Goal: Information Seeking & Learning: Learn about a topic

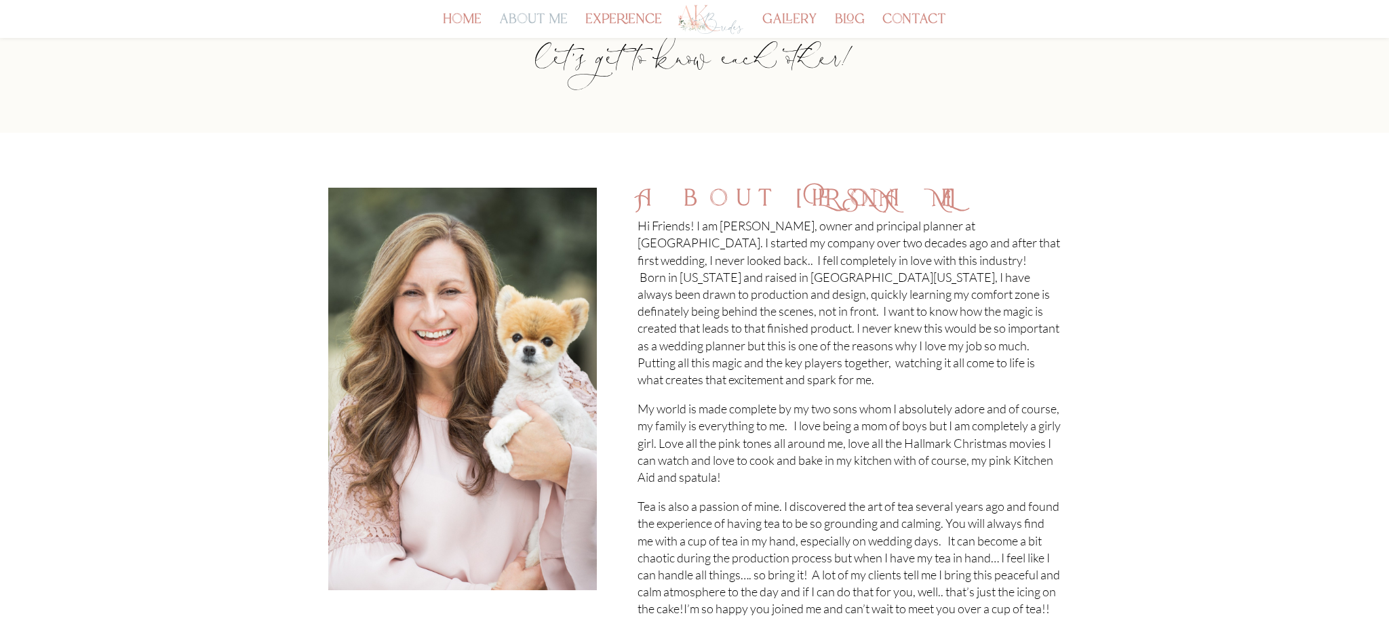
scroll to position [112, 0]
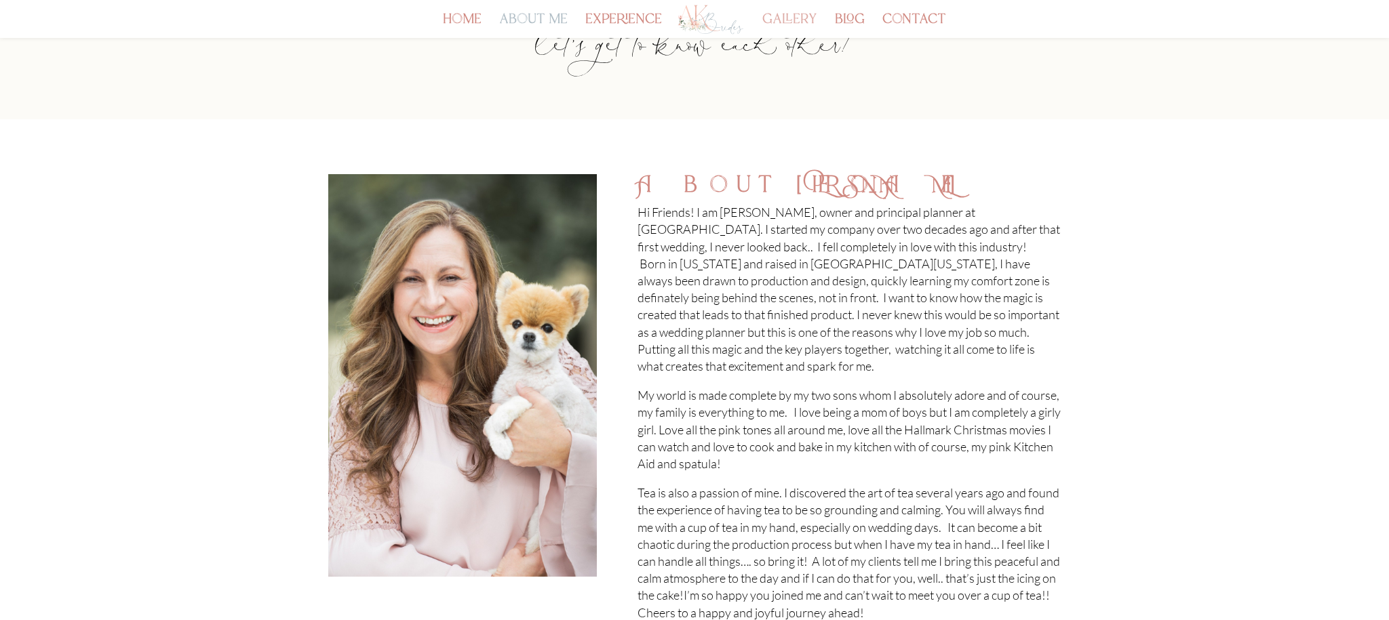
click at [788, 15] on link "gallery" at bounding box center [789, 26] width 55 height 23
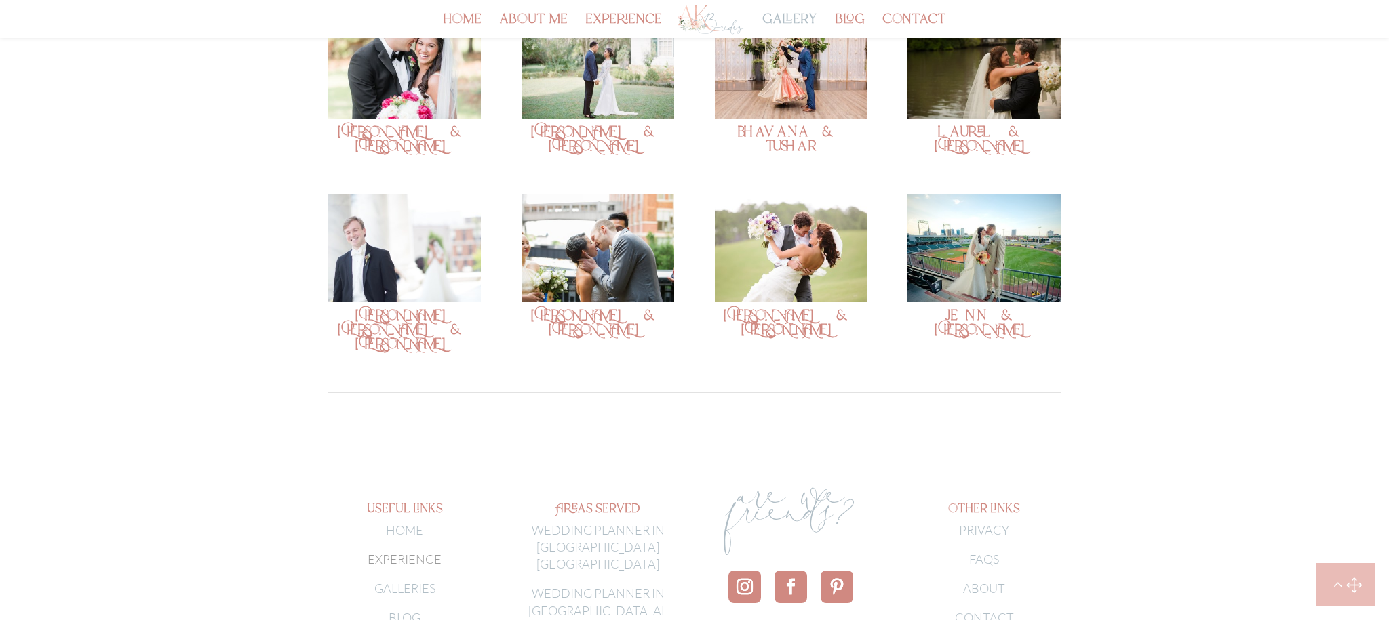
scroll to position [646, 0]
click at [586, 521] on link "WEDDING PLANNER IN [GEOGRAPHIC_DATA] [GEOGRAPHIC_DATA]" at bounding box center [598, 545] width 133 height 49
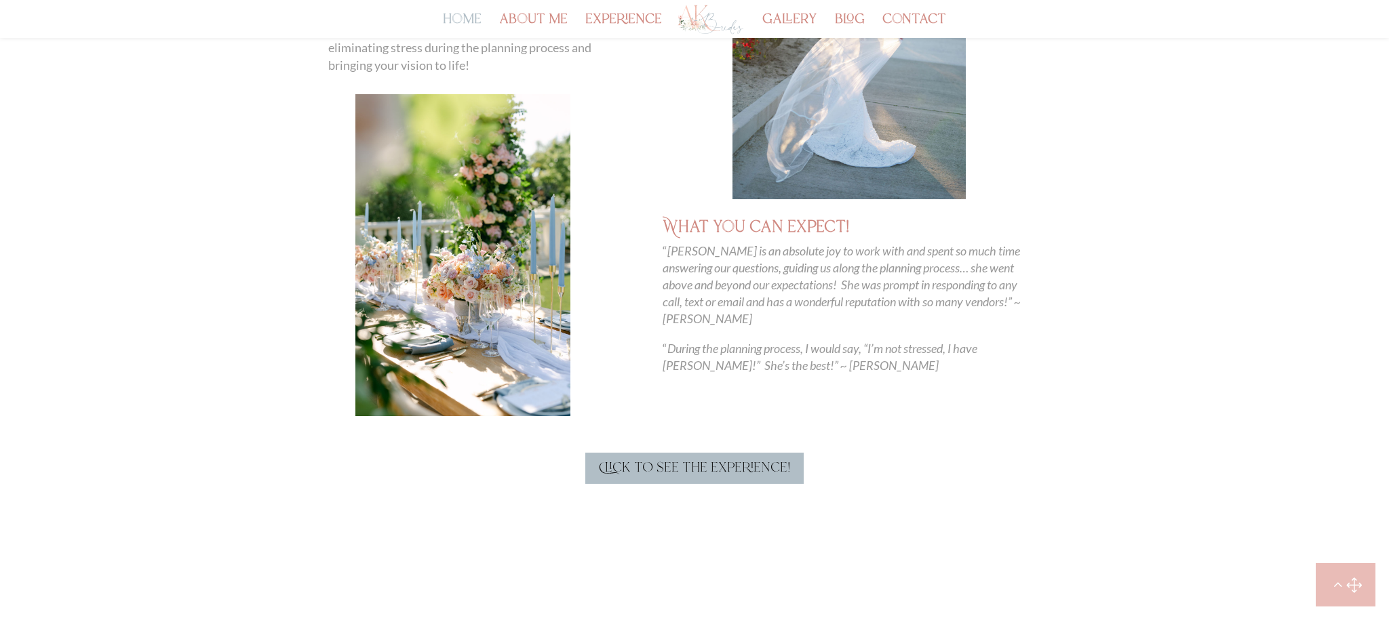
scroll to position [625, 0]
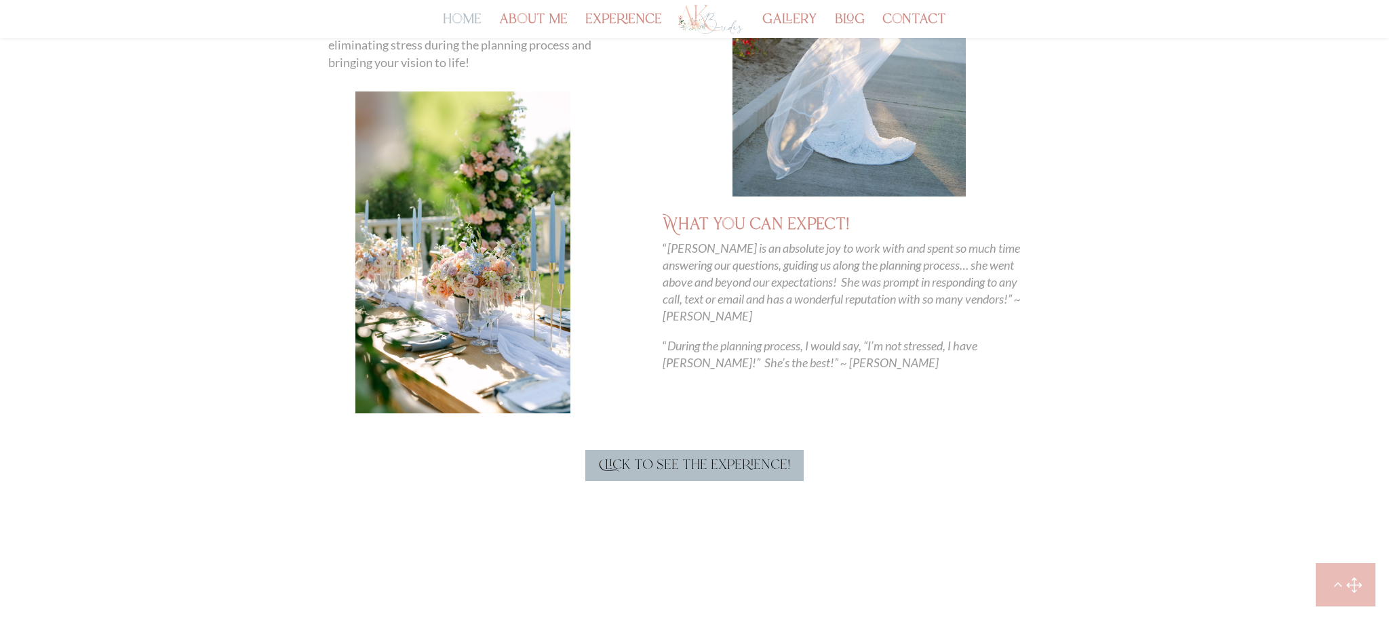
click at [662, 468] on link "Click to see the experience!" at bounding box center [694, 465] width 218 height 31
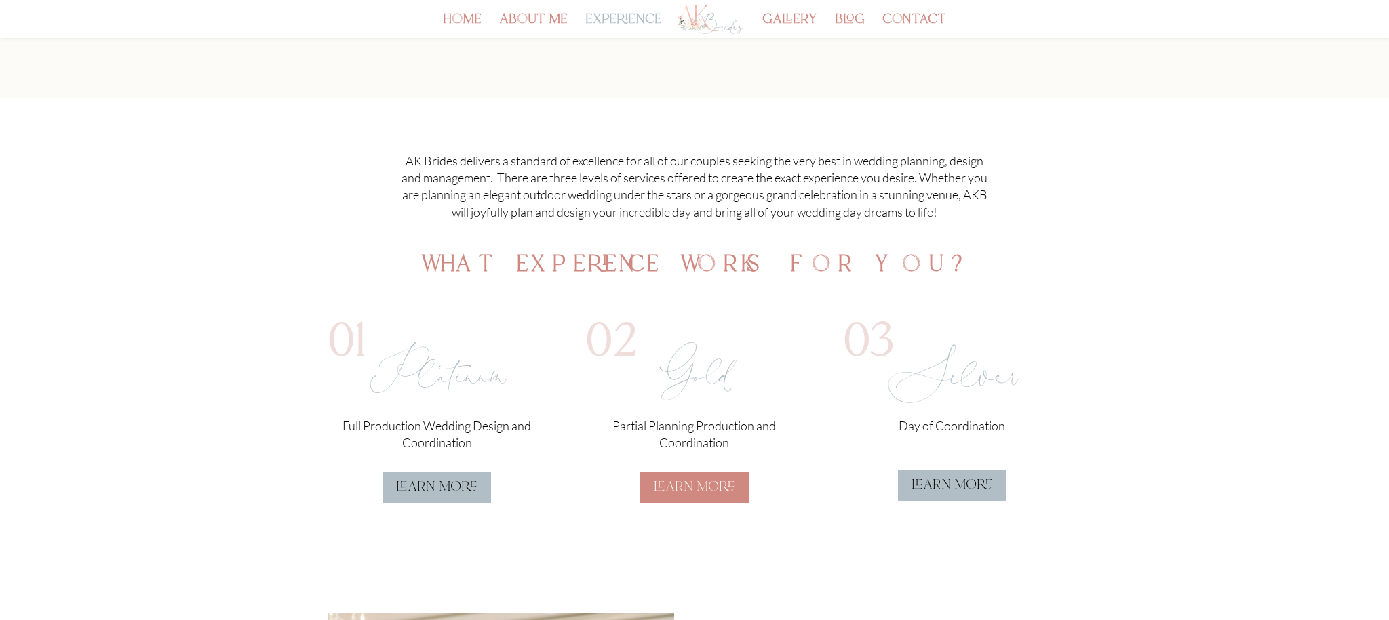
scroll to position [171, 0]
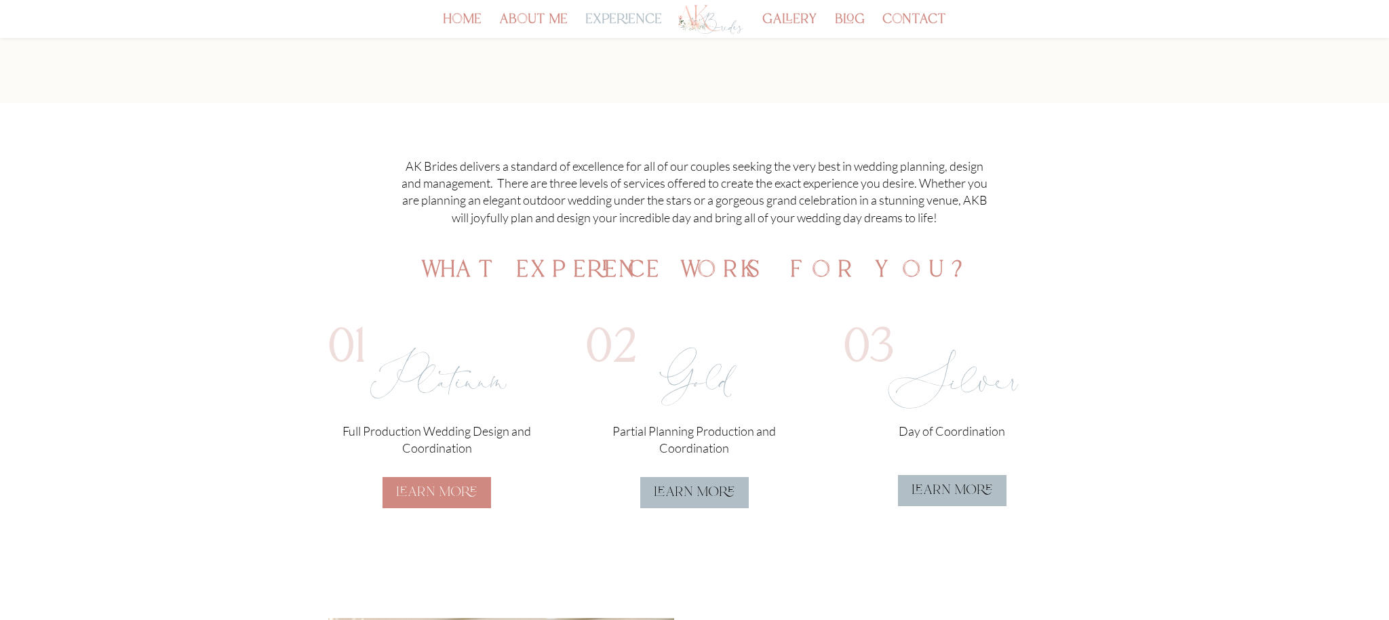
click at [416, 485] on link "learn more" at bounding box center [436, 492] width 108 height 31
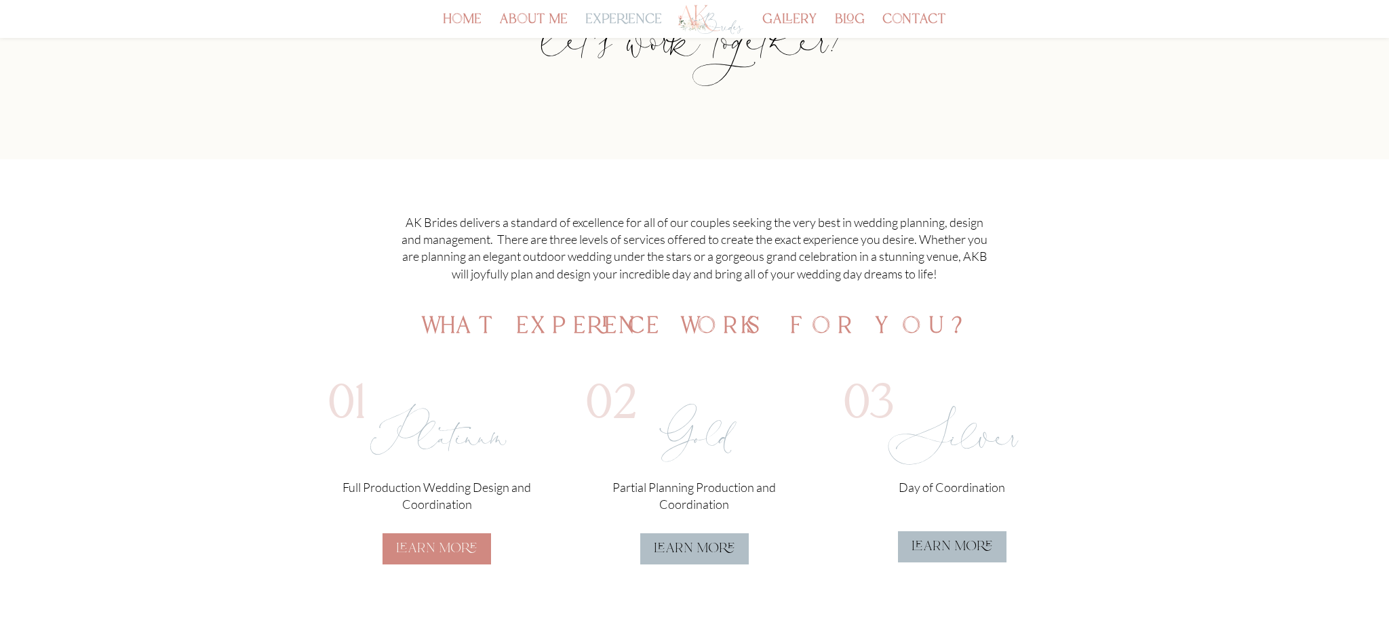
scroll to position [111, 0]
click at [710, 553] on link "learn more" at bounding box center [694, 550] width 108 height 31
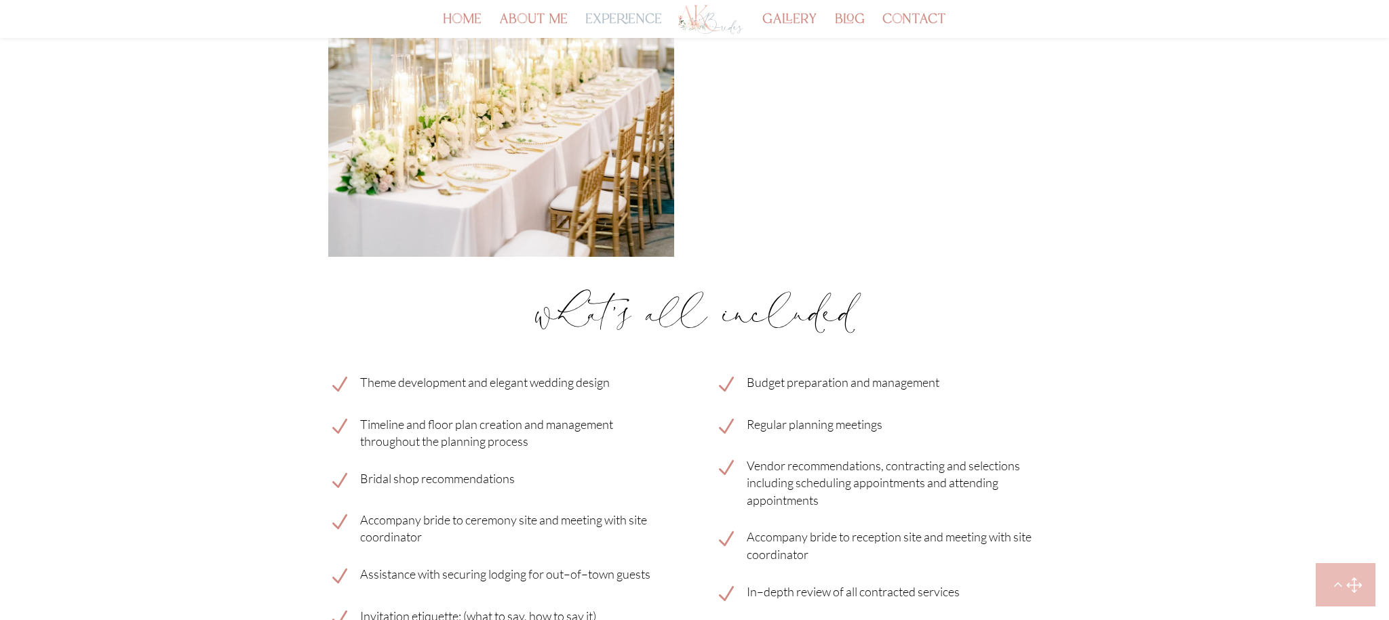
scroll to position [818, 0]
